Goal: Task Accomplishment & Management: Complete application form

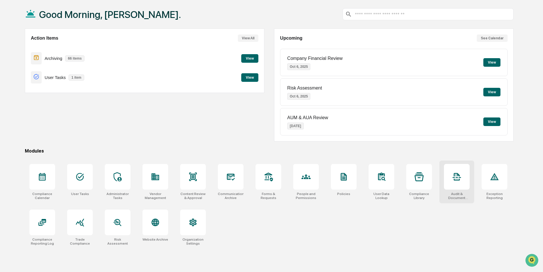
click at [456, 187] on div at bounding box center [457, 177] width 26 height 26
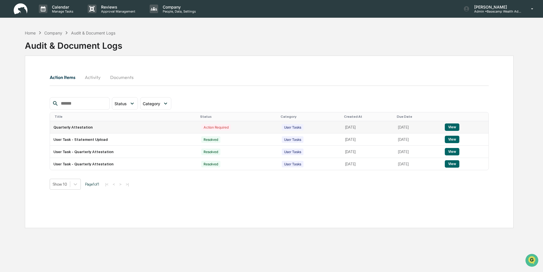
click at [459, 124] on button "View" at bounding box center [452, 127] width 15 height 7
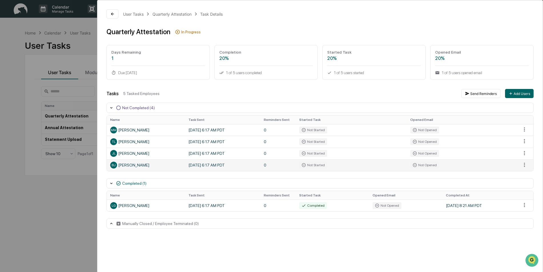
click at [283, 164] on td "0" at bounding box center [277, 165] width 35 height 12
click at [524, 163] on html "Calendar Manage Tasks Reviews Approval Management Company People, Data, Setting…" at bounding box center [271, 136] width 543 height 272
click at [112, 13] on html "Calendar Manage Tasks Reviews Approval Management Company People, Data, Setting…" at bounding box center [273, 136] width 546 height 272
click at [74, 21] on div "User Tasks Quarterly Attestation Task Details Quarterly Attestation In Progress…" at bounding box center [271, 136] width 543 height 272
click at [67, 206] on div "User Tasks Quarterly Attestation Task Details Quarterly Attestation In Progress…" at bounding box center [271, 136] width 543 height 272
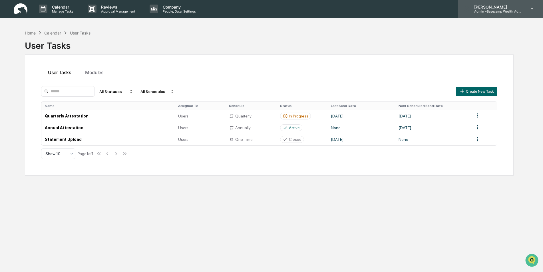
click at [516, 9] on p "Admin • Basecamp Wealth Advisors" at bounding box center [495, 11] width 53 height 4
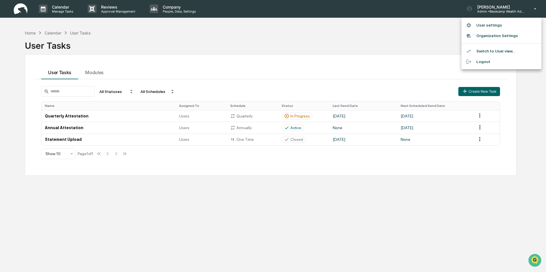
click at [488, 51] on li "Switch to User view..." at bounding box center [501, 51] width 80 height 11
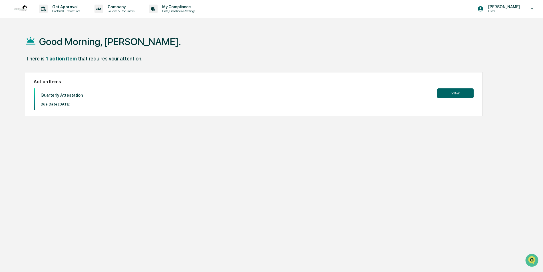
click at [449, 93] on button "View" at bounding box center [455, 93] width 37 height 10
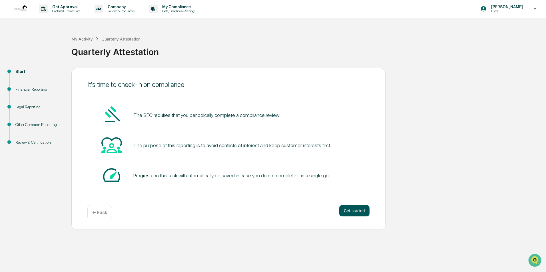
click at [361, 209] on button "Get started" at bounding box center [354, 210] width 30 height 11
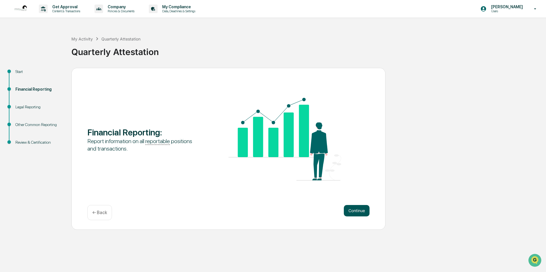
click at [353, 214] on button "Continue" at bounding box center [357, 210] width 26 height 11
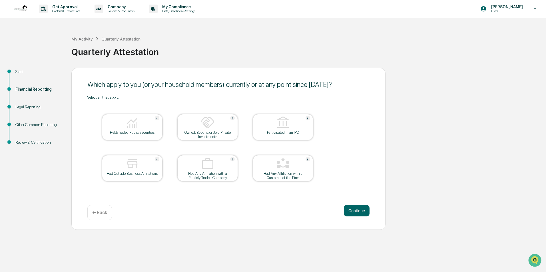
click at [143, 132] on div "Held/Traded Public Securities" at bounding box center [131, 132] width 51 height 4
click at [219, 129] on div at bounding box center [207, 123] width 57 height 15
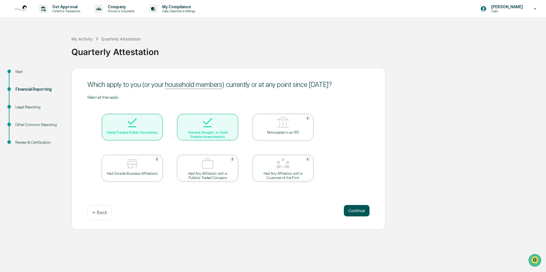
click at [353, 208] on button "Continue" at bounding box center [357, 210] width 26 height 11
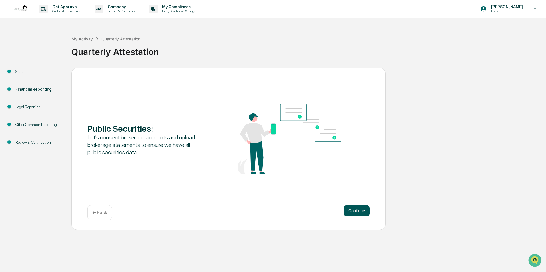
click at [356, 209] on button "Continue" at bounding box center [357, 210] width 26 height 11
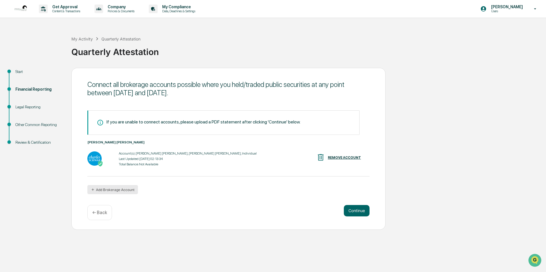
click at [119, 191] on button "Add Brokerage Account" at bounding box center [112, 189] width 51 height 9
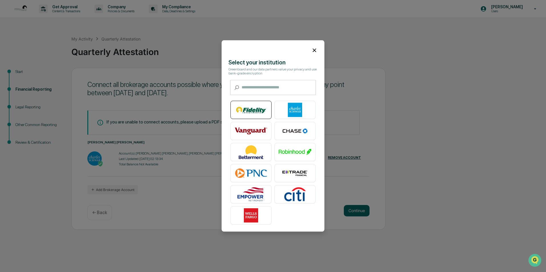
click at [244, 113] on img at bounding box center [251, 110] width 33 height 14
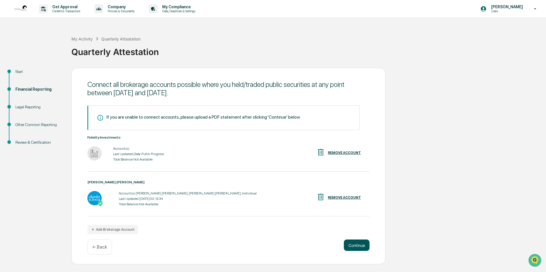
click at [353, 246] on button "Continue" at bounding box center [357, 245] width 26 height 11
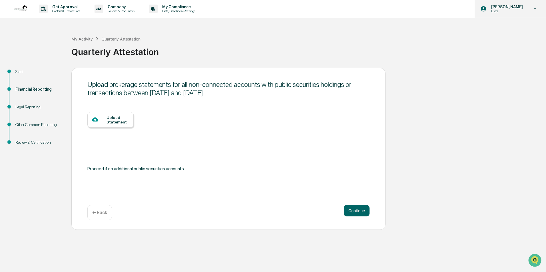
click at [519, 7] on p "[PERSON_NAME]" at bounding box center [505, 7] width 39 height 5
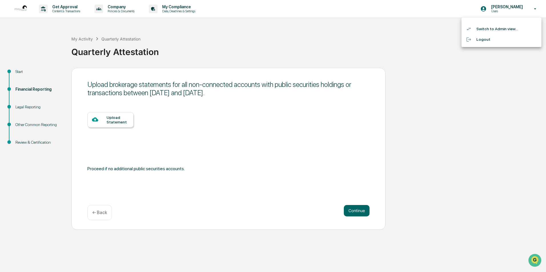
click at [485, 29] on li "Switch to Admin view..." at bounding box center [501, 29] width 80 height 11
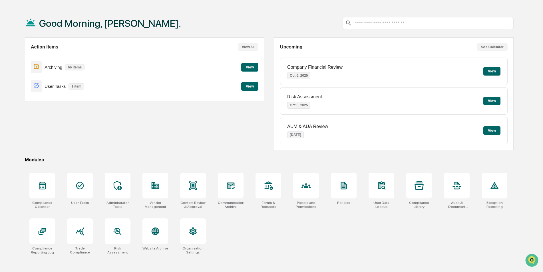
scroll to position [27, 0]
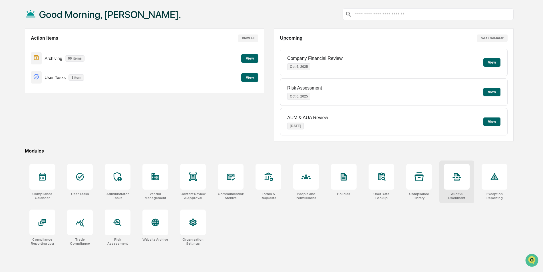
click at [446, 181] on div at bounding box center [457, 177] width 26 height 26
click at [49, 225] on div at bounding box center [42, 223] width 26 height 26
click at [382, 14] on input "text" at bounding box center [432, 14] width 157 height 5
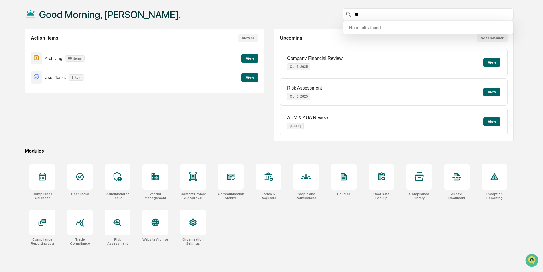
type input "*"
